Goal: Task Accomplishment & Management: Manage account settings

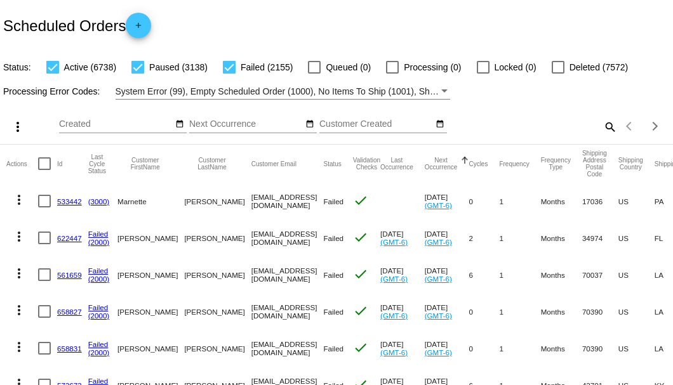
click at [263, 22] on div "Scheduled Orders add" at bounding box center [336, 25] width 673 height 51
click at [602, 136] on mat-icon "search" at bounding box center [609, 127] width 15 height 20
click at [601, 129] on input "Search" at bounding box center [533, 124] width 168 height 10
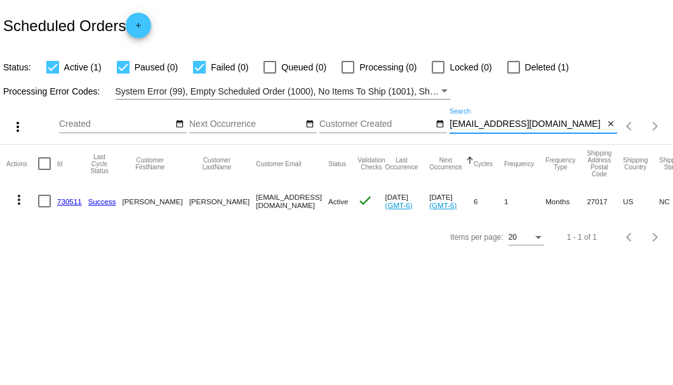
type input "[EMAIL_ADDRESS][DOMAIN_NAME]"
click at [68, 201] on link "730511" at bounding box center [69, 201] width 25 height 8
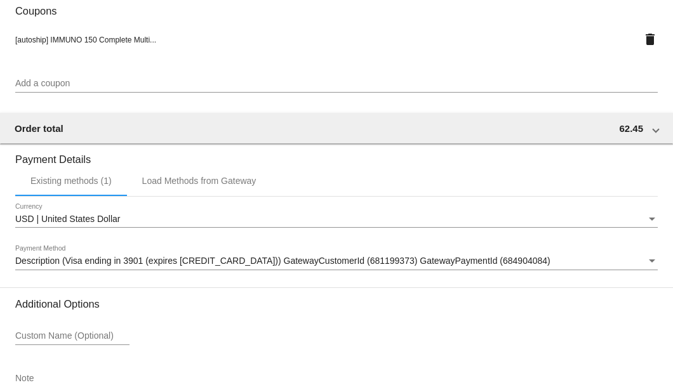
scroll to position [1225, 0]
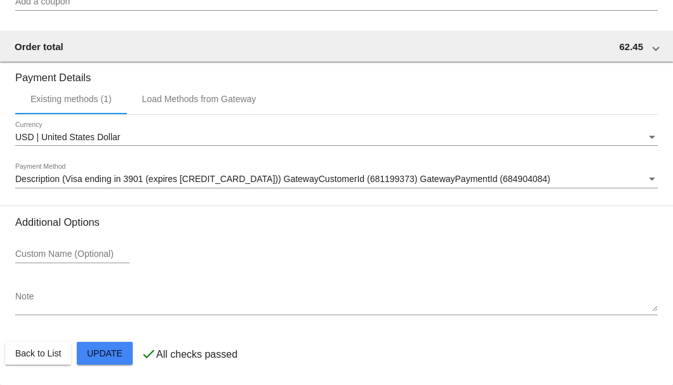
click at [66, 315] on div "Note" at bounding box center [336, 298] width 642 height 35
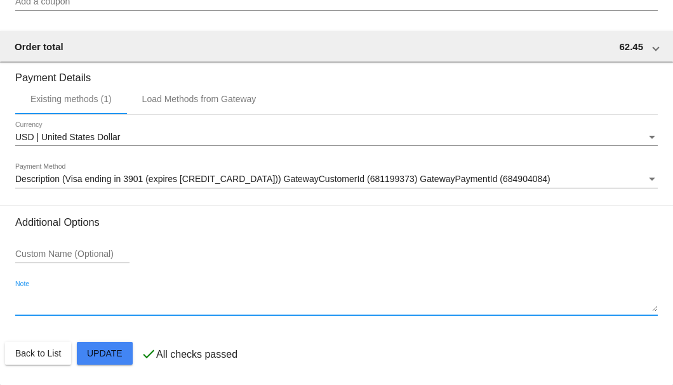
click at [66, 304] on textarea "Note" at bounding box center [336, 302] width 642 height 20
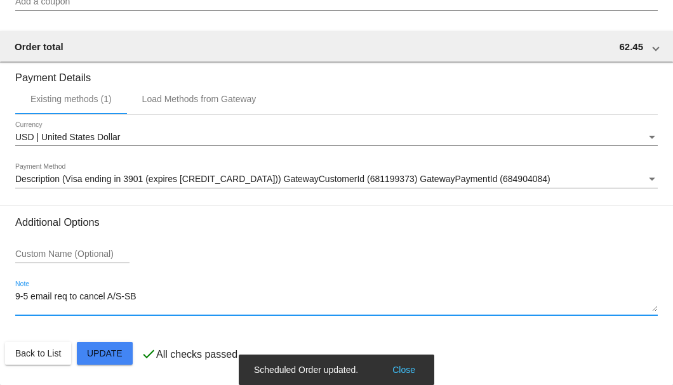
type textarea "9-5 email req to cancel A/S-SB"
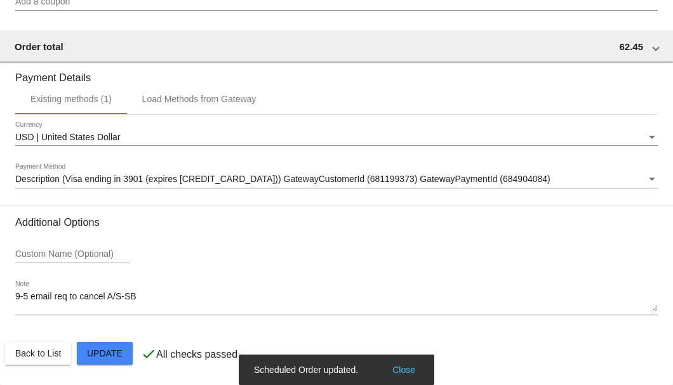
scroll to position [1098, 0]
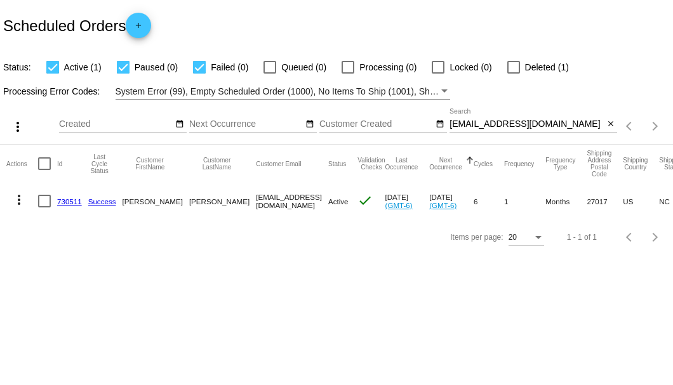
click at [42, 200] on div at bounding box center [44, 201] width 13 height 13
click at [44, 207] on input "checkbox" at bounding box center [44, 207] width 1 height 1
checkbox input "true"
click at [20, 197] on mat-icon "more_vert" at bounding box center [18, 199] width 15 height 15
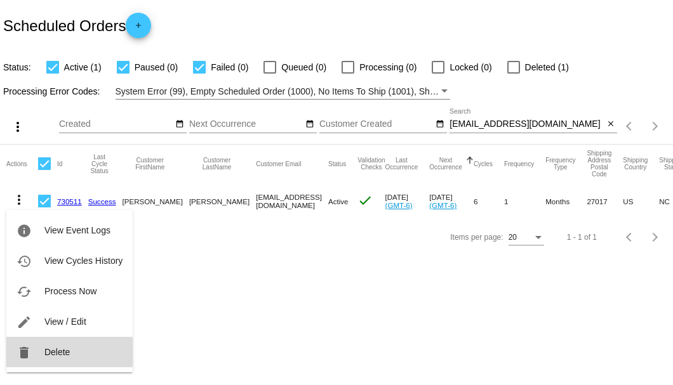
click at [61, 348] on span "Delete" at bounding box center [56, 352] width 25 height 10
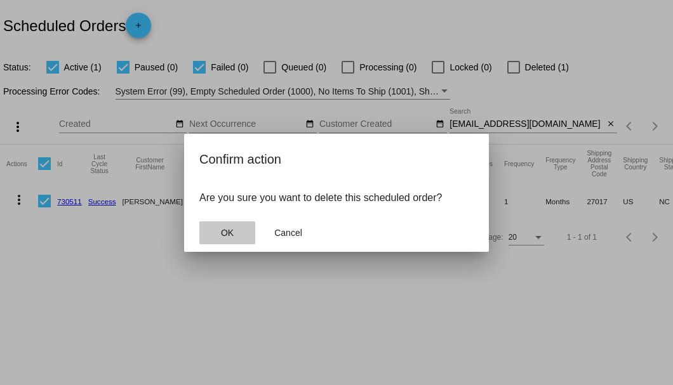
click at [224, 239] on button "OK" at bounding box center [227, 232] width 56 height 23
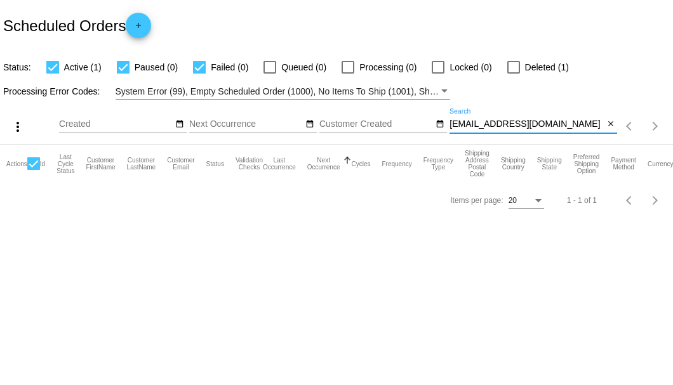
click at [571, 127] on input "[EMAIL_ADDRESS][DOMAIN_NAME]" at bounding box center [526, 124] width 154 height 10
type input "[EMAIL_ADDRESS][DOMAIN_NAME]"
click at [607, 127] on mat-icon "close" at bounding box center [610, 124] width 9 height 10
